Goal: Check status: Check status

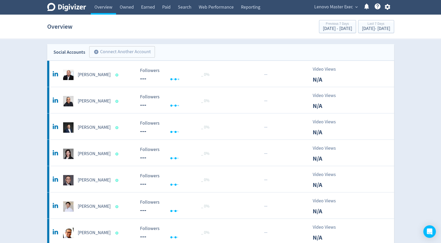
click at [335, 8] on span "Lenovo Master Exec" at bounding box center [333, 7] width 39 height 8
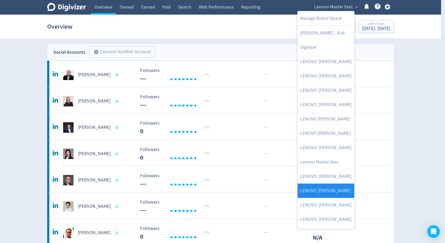
click at [321, 186] on link "LENOVO [PERSON_NAME]" at bounding box center [325, 191] width 57 height 14
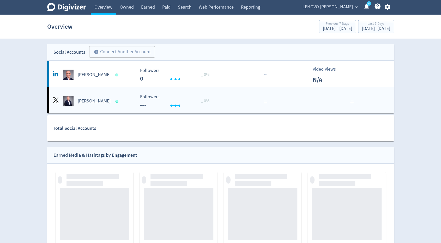
click at [120, 97] on div "[PERSON_NAME]" at bounding box center [93, 101] width 84 height 10
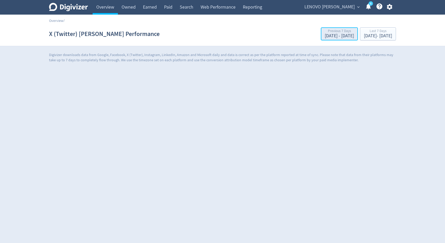
click at [321, 28] on button "Previous 7 Days [DATE] - [DATE]" at bounding box center [339, 33] width 37 height 13
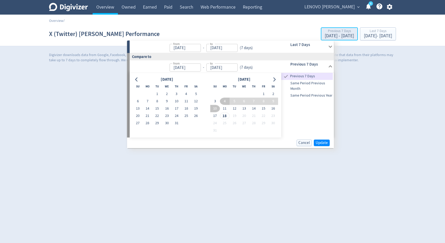
type input "[DATE]"
click at [258, 42] on div "from [DATE] from - to [DATE] to ( 7 days )" at bounding box center [202, 46] width 145 height 12
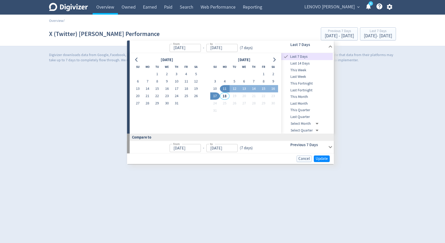
click at [156, 73] on button "1" at bounding box center [157, 74] width 10 height 7
type input "[DATE]"
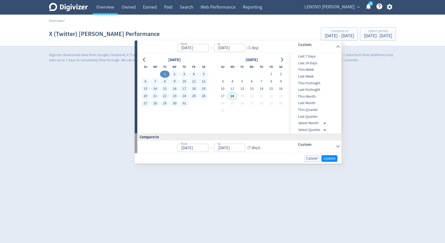
click at [182, 104] on button "31" at bounding box center [184, 103] width 10 height 7
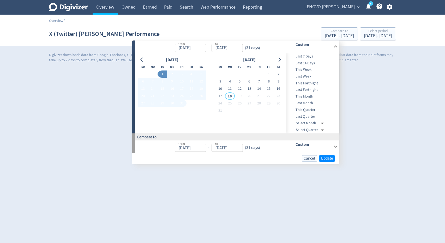
type input "[DATE]"
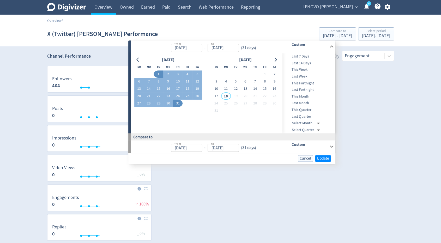
click at [327, 161] on div "Cancel Update" at bounding box center [231, 158] width 207 height 11
click at [327, 157] on span "Update" at bounding box center [323, 158] width 12 height 4
